Goal: Transaction & Acquisition: Purchase product/service

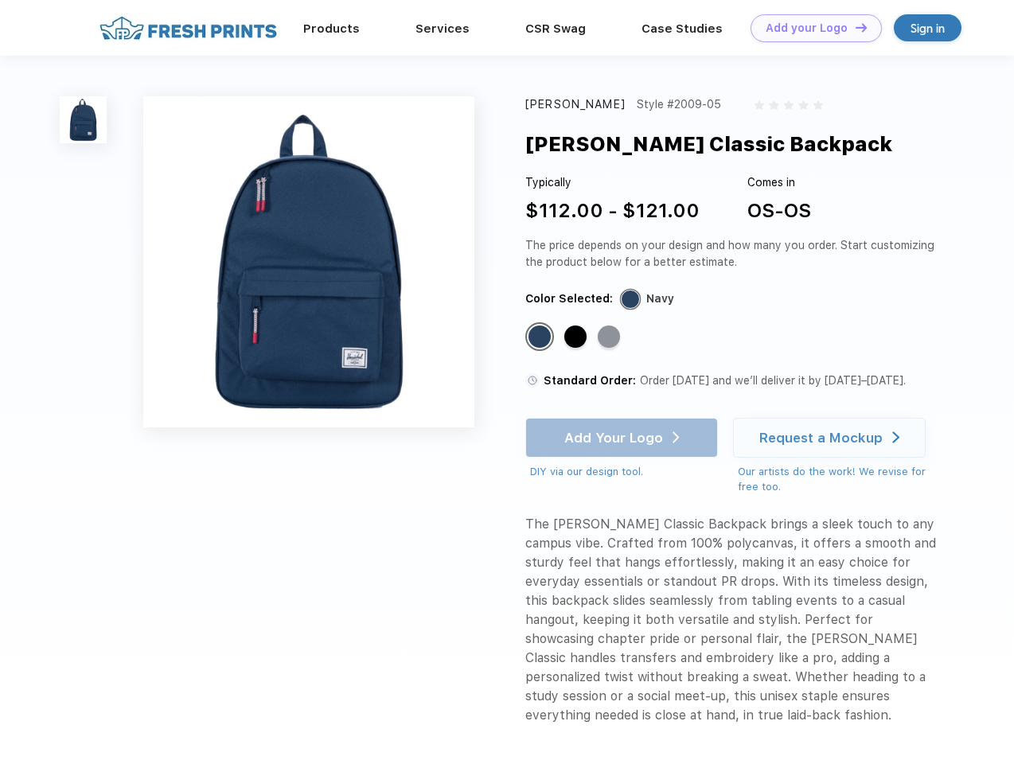
click at [810, 28] on link "Add your Logo Design Tool" at bounding box center [816, 28] width 131 height 28
click at [0, 0] on div "Design Tool" at bounding box center [0, 0] width 0 height 0
click at [854, 27] on link "Add your Logo Design Tool" at bounding box center [816, 28] width 131 height 28
click at [84, 119] on img at bounding box center [83, 119] width 47 height 47
click at [541, 337] on div "Standard Color" at bounding box center [540, 337] width 22 height 22
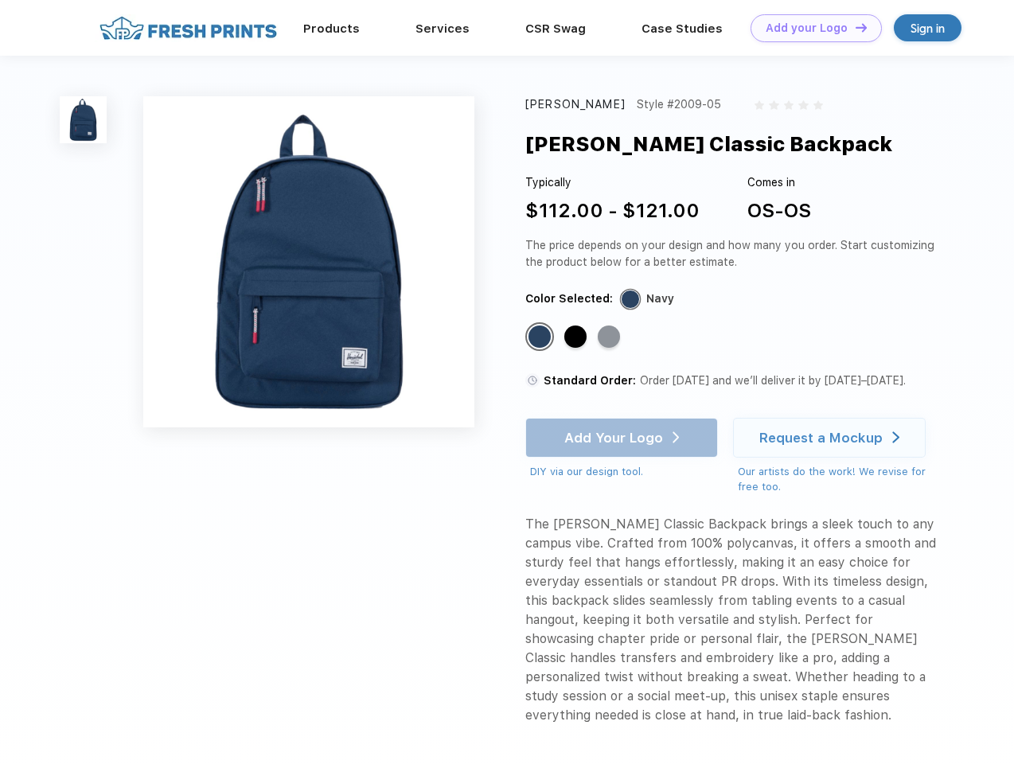
click at [577, 337] on div "Standard Color" at bounding box center [575, 337] width 22 height 22
click at [611, 337] on div "Standard Color" at bounding box center [609, 337] width 22 height 22
click at [623, 438] on div "Add Your Logo DIY via our design tool. Ah shoot! This product isn't up in our d…" at bounding box center [621, 449] width 193 height 62
click at [832, 438] on div "Request a Mockup" at bounding box center [820, 438] width 123 height 16
